Goal: Navigation & Orientation: Find specific page/section

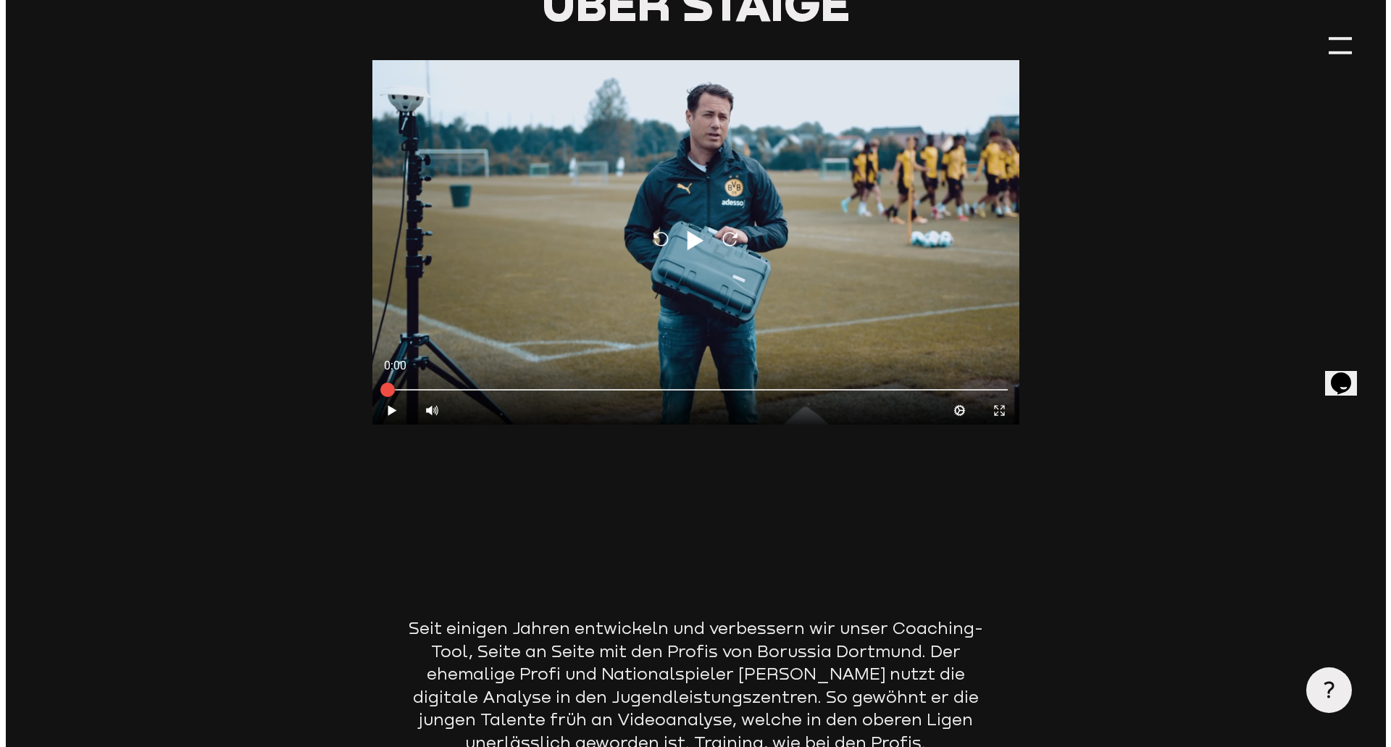
scroll to position [145, 0]
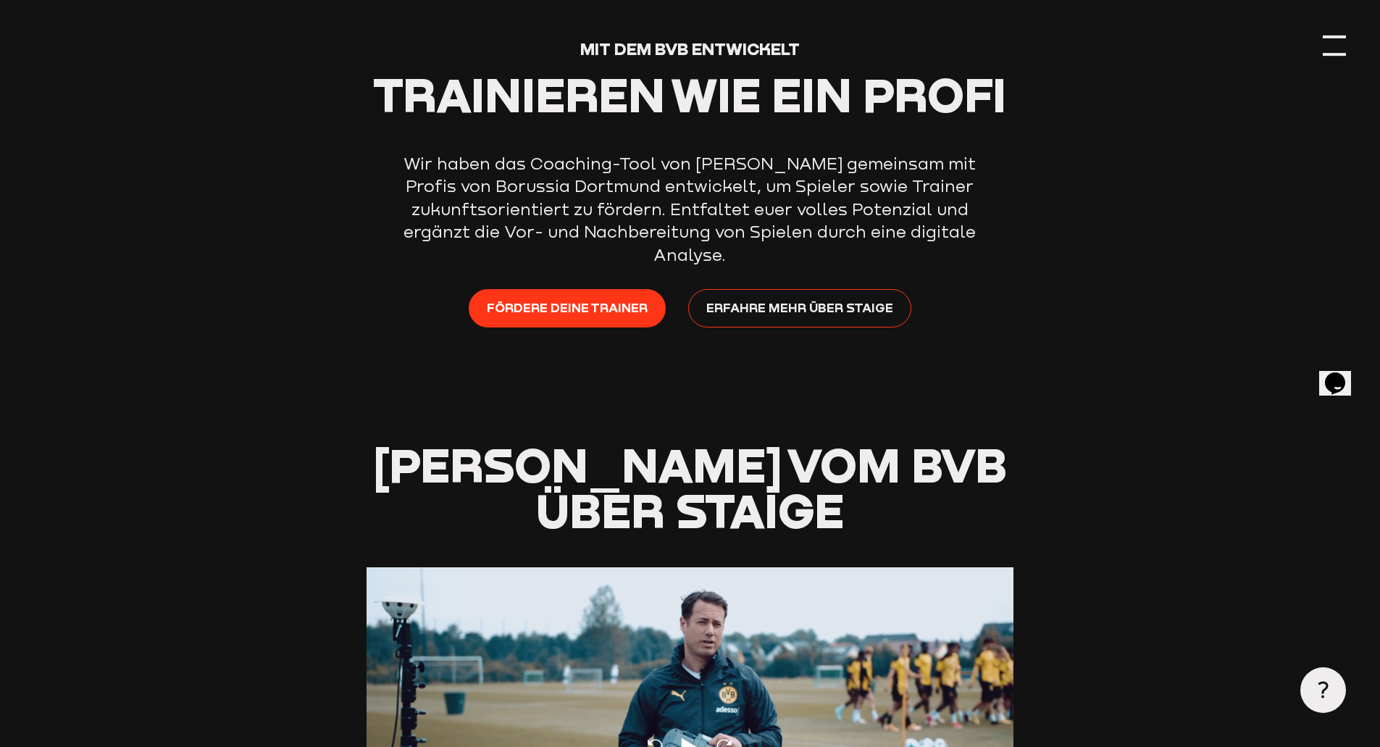
click at [1331, 33] on header "Mit dem BVB entwickelt Trainieren wie ein Profi Wir haben das Coaching-Tool von…" at bounding box center [689, 148] width 1311 height 587
click at [1330, 44] on div at bounding box center [1334, 45] width 23 height 23
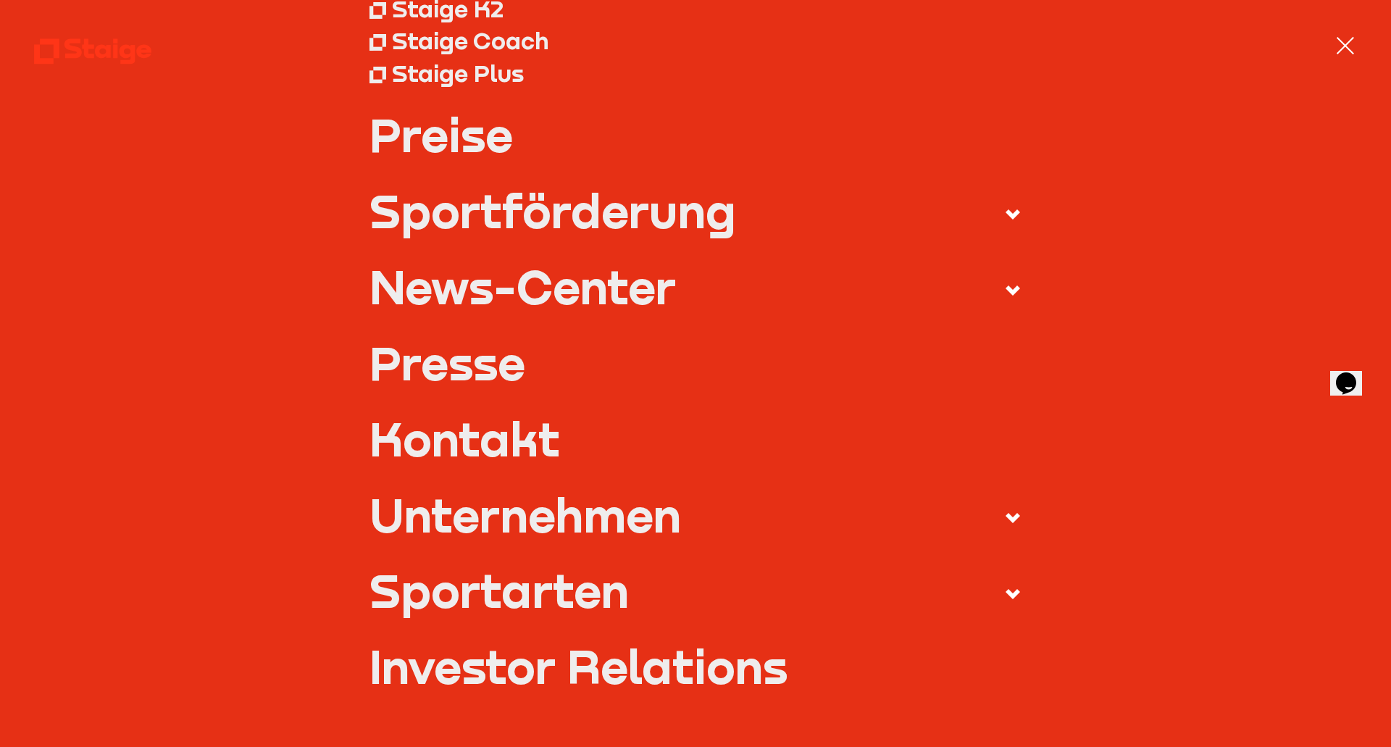
scroll to position [567, 0]
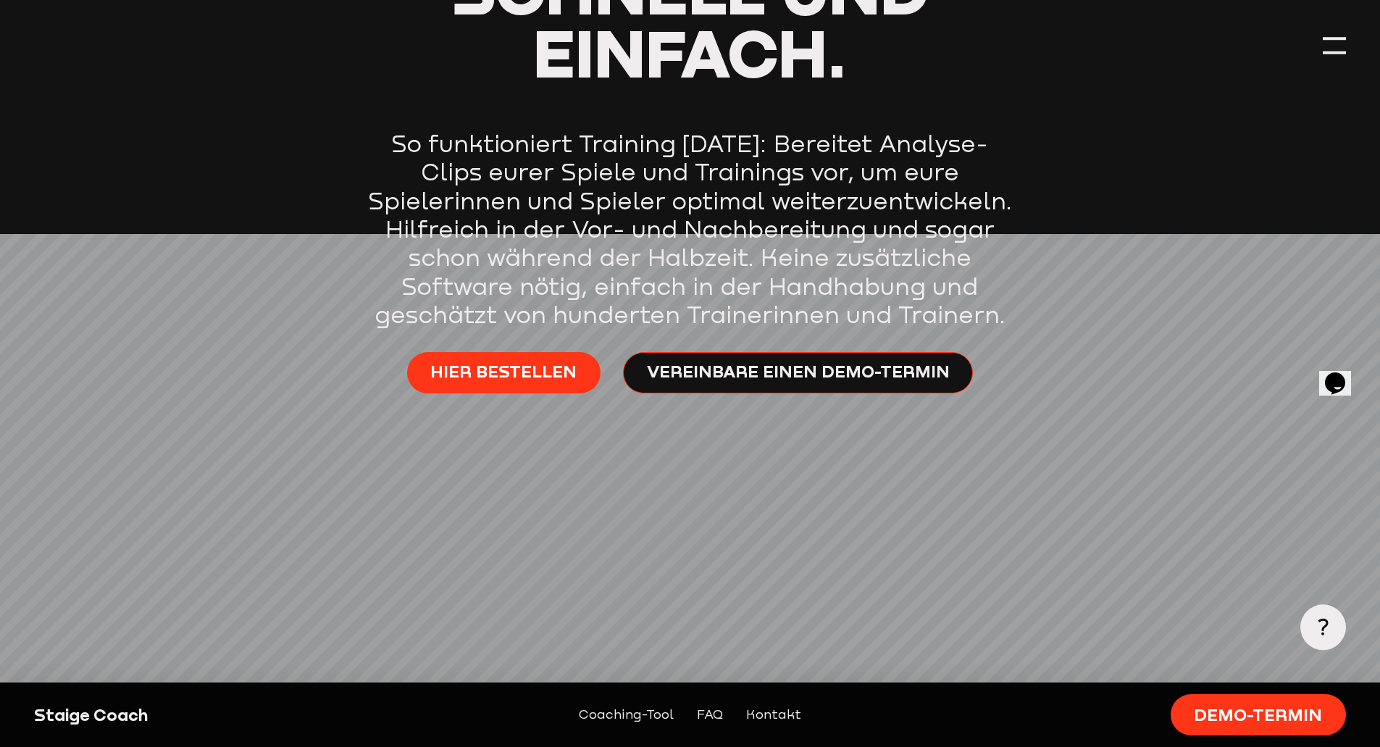
drag, startPoint x: 56, startPoint y: 716, endPoint x: 161, endPoint y: 712, distance: 105.1
click at [57, 716] on div "Staige Coach" at bounding box center [191, 715] width 315 height 23
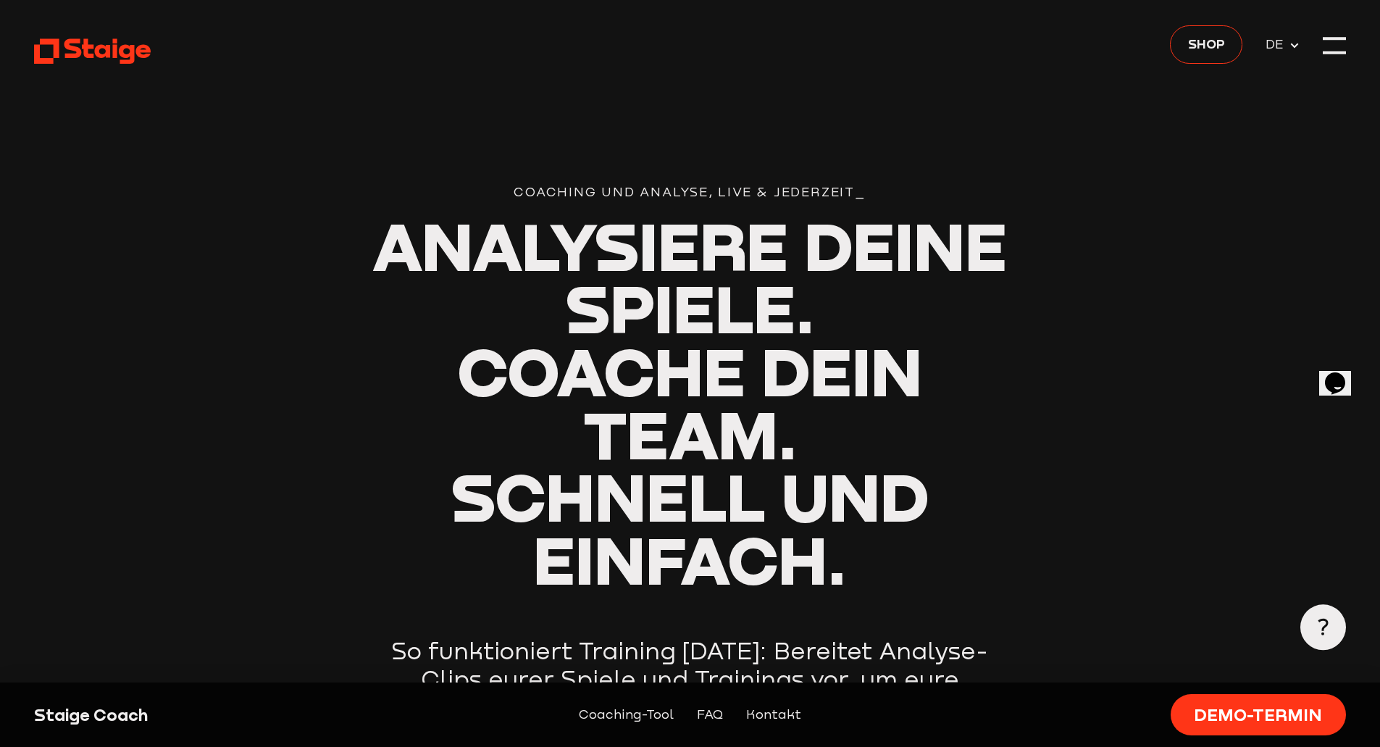
click at [1323, 43] on div at bounding box center [1334, 45] width 23 height 23
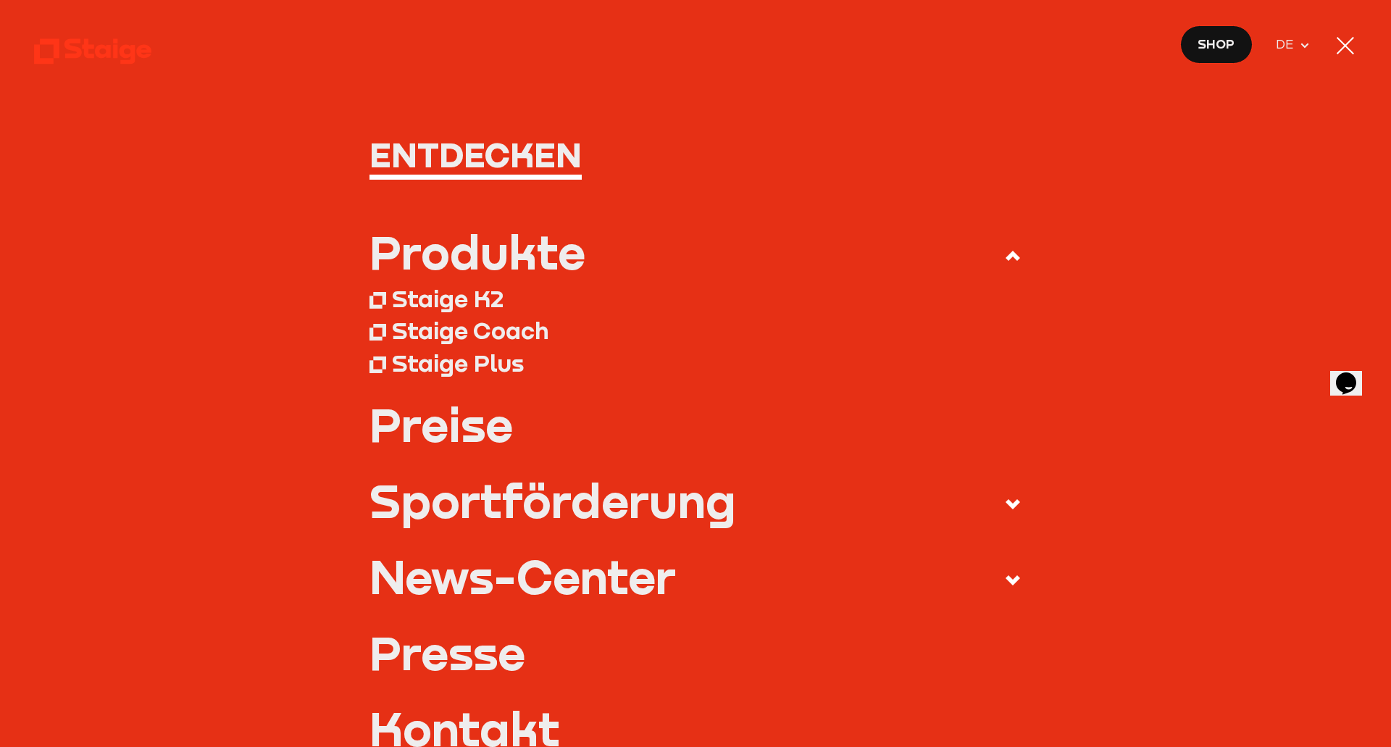
click at [466, 324] on div "Staige Coach" at bounding box center [470, 330] width 157 height 29
